Goal: Task Accomplishment & Management: Manage account settings

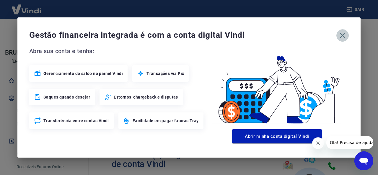
click at [343, 35] on icon "button" at bounding box center [343, 36] width 6 height 6
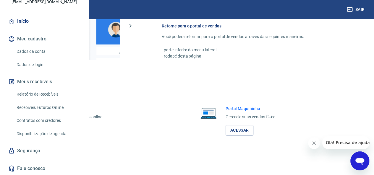
scroll to position [414, 0]
click at [79, 131] on link "Acessar" at bounding box center [65, 130] width 28 height 11
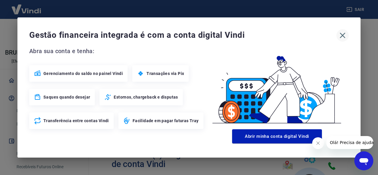
click at [342, 37] on icon "button" at bounding box center [342, 35] width 9 height 9
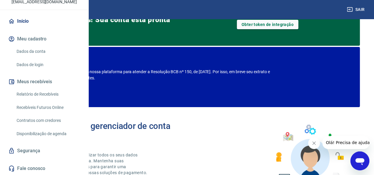
scroll to position [30, 0]
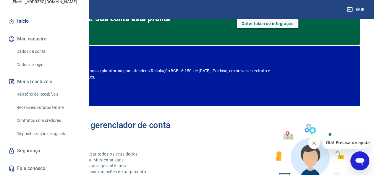
click at [39, 52] on link "Dados da conta" at bounding box center [47, 51] width 67 height 12
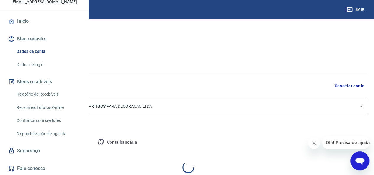
select select "SP"
select select "business"
click at [142, 142] on button "Conta bancária" at bounding box center [116, 143] width 49 height 14
select select "1"
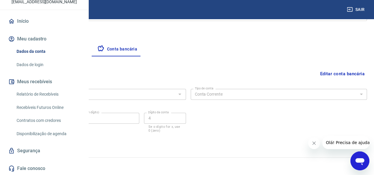
scroll to position [93, 0]
click at [337, 74] on button "Editar conta bancária" at bounding box center [341, 73] width 49 height 11
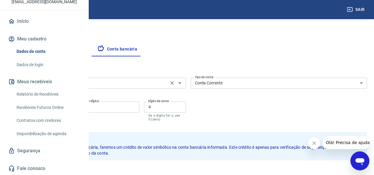
click at [167, 84] on input "341 - ITAÚ UNIBANCO S.A." at bounding box center [88, 82] width 155 height 7
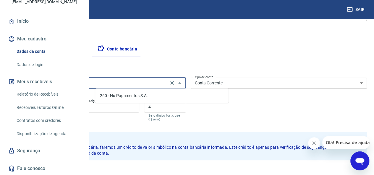
scroll to position [0, 0]
click at [118, 95] on li "260 - Nu Pagamentos S.A." at bounding box center [161, 96] width 133 height 10
type input "260 - Nu Pagamentos S.A."
click at [65, 108] on input "1047" at bounding box center [37, 107] width 56 height 11
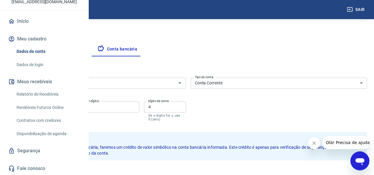
drag, startPoint x: 123, startPoint y: 108, endPoint x: 66, endPoint y: 104, distance: 56.5
type input "0001"
drag, startPoint x: 162, startPoint y: 103, endPoint x: 102, endPoint y: 101, distance: 59.7
click at [103, 102] on div "Agência (sem dígito) 0001 Agência (sem dígito) Conta (sem dígito) 99717 Conta (…" at bounding box center [97, 110] width 176 height 23
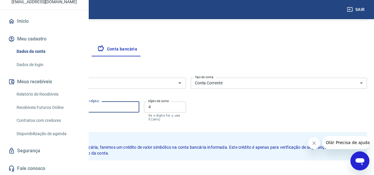
paste input "845544363"
type input "845544363"
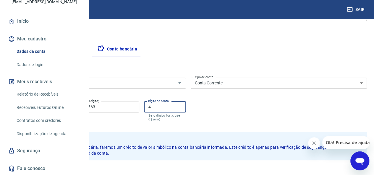
drag, startPoint x: 221, startPoint y: 106, endPoint x: 176, endPoint y: 105, distance: 44.6
click at [176, 105] on div "Agência (sem dígito) 0001 Agência (sem dígito) Conta (sem dígito) 845544363 Con…" at bounding box center [97, 110] width 176 height 23
type input "9"
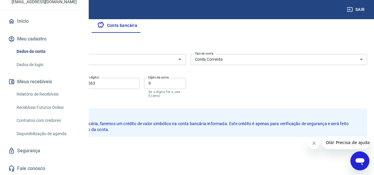
scroll to position [136, 0]
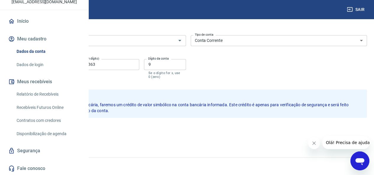
click at [32, 134] on button "Salvar" at bounding box center [20, 130] width 22 height 11
click at [99, 134] on div "Salvar Cancelar" at bounding box center [187, 130] width 357 height 11
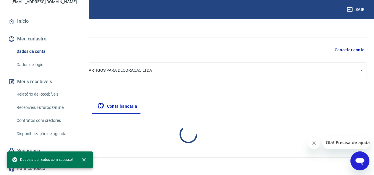
select select "1"
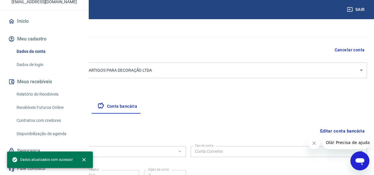
scroll to position [93, 0]
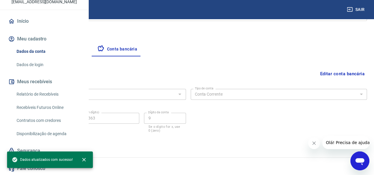
drag, startPoint x: 105, startPoint y: 155, endPoint x: 97, endPoint y: 157, distance: 7.8
click at [103, 156] on div "2025 © Vindi Pagamentos" at bounding box center [187, 162] width 360 height 25
click at [96, 157] on div "2025 © Vindi Pagamentos" at bounding box center [187, 162] width 360 height 25
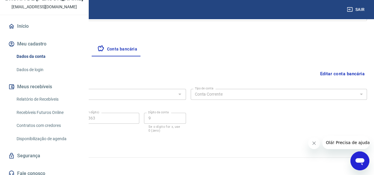
scroll to position [0, 0]
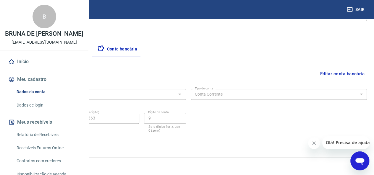
click at [171, 147] on div "Meu cadastro / Dados cadastrais Dados cadastrais Cancelar conta Conta SHEKINAH …" at bounding box center [187, 38] width 371 height 225
drag, startPoint x: 270, startPoint y: 104, endPoint x: 347, endPoint y: 153, distance: 90.7
click at [347, 82] on main "Meu cadastro / Dados cadastrais Dados cadastrais Cancelar conta Conta SHEKINAH …" at bounding box center [187, 4] width 374 height 156
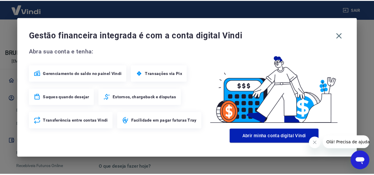
scroll to position [83, 0]
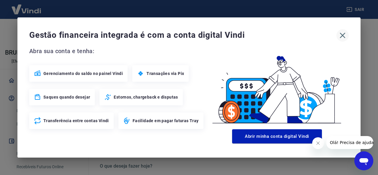
click at [338, 35] on icon "button" at bounding box center [342, 35] width 9 height 9
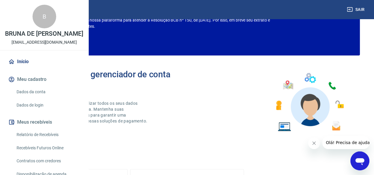
click at [45, 98] on link "Dados da conta" at bounding box center [47, 92] width 67 height 12
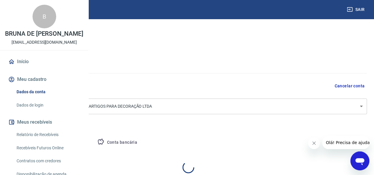
select select "SP"
select select "business"
click at [142, 139] on button "Conta bancária" at bounding box center [116, 143] width 49 height 14
select select "1"
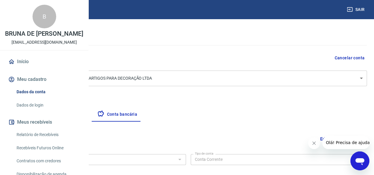
scroll to position [89, 0]
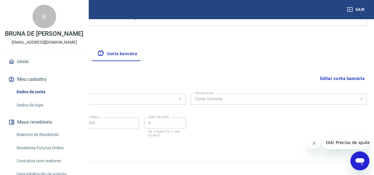
click at [326, 79] on button "Editar conta bancária" at bounding box center [341, 78] width 49 height 11
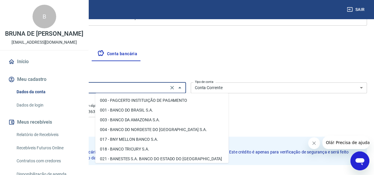
click at [167, 90] on input "260 - Nu Pagamentos S.A." at bounding box center [88, 87] width 155 height 7
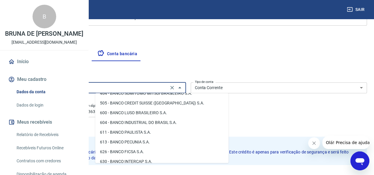
scroll to position [0, 0]
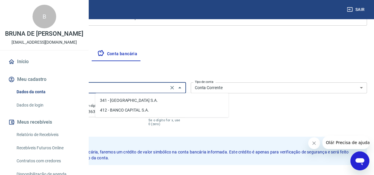
click at [113, 98] on li "341 - ITAÚ UNIBANCO S.A." at bounding box center [161, 100] width 133 height 10
type input "341 - ITAÚ UNIBANCO S.A."
click at [65, 112] on input "0001" at bounding box center [37, 111] width 56 height 11
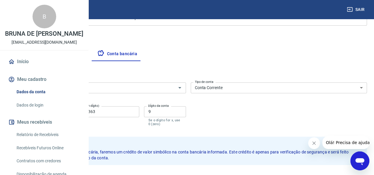
drag, startPoint x: 125, startPoint y: 112, endPoint x: 68, endPoint y: 114, distance: 57.1
type input "1047"
drag, startPoint x: 185, startPoint y: 112, endPoint x: 84, endPoint y: 112, distance: 100.7
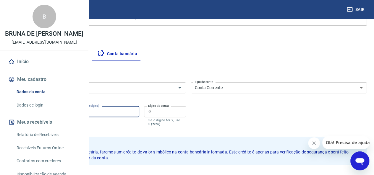
type input "99717"
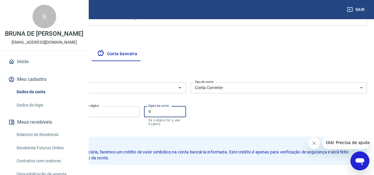
drag, startPoint x: 212, startPoint y: 114, endPoint x: 180, endPoint y: 109, distance: 32.9
click at [180, 109] on div "Agência (sem dígito) 1047 Agência (sem dígito) Conta (sem dígito) 99717 Conta (…" at bounding box center [97, 115] width 176 height 23
type input "4"
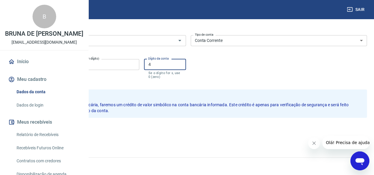
click at [32, 129] on button "Salvar" at bounding box center [20, 130] width 22 height 11
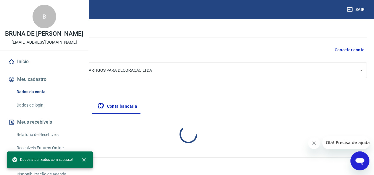
scroll to position [93, 0]
select select "1"
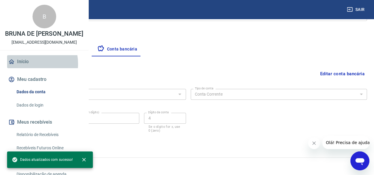
click at [27, 68] on link "Início" at bounding box center [44, 61] width 74 height 13
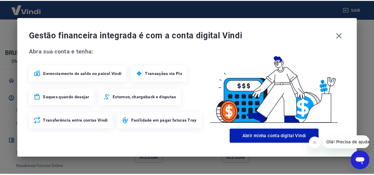
scroll to position [399, 0]
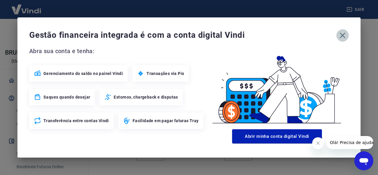
click at [342, 37] on icon "button" at bounding box center [342, 35] width 9 height 9
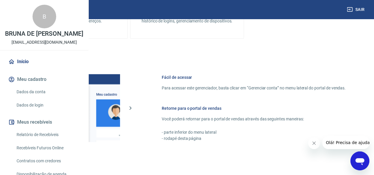
scroll to position [0, 0]
click at [23, 68] on link "Início" at bounding box center [44, 61] width 74 height 13
click at [30, 68] on link "Início" at bounding box center [44, 61] width 74 height 13
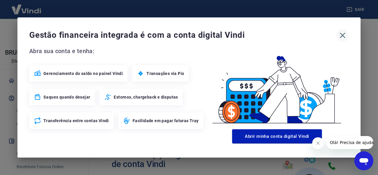
click at [339, 37] on icon "button" at bounding box center [342, 35] width 9 height 9
click at [340, 37] on icon "button" at bounding box center [342, 35] width 9 height 9
